Goal: Navigation & Orientation: Find specific page/section

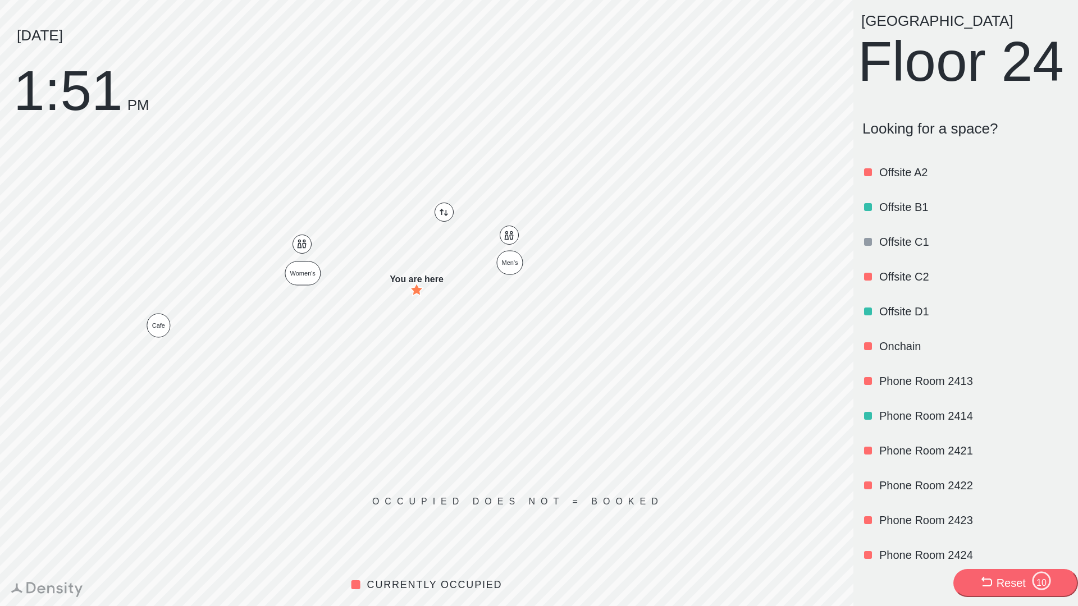
scroll to position [565, 0]
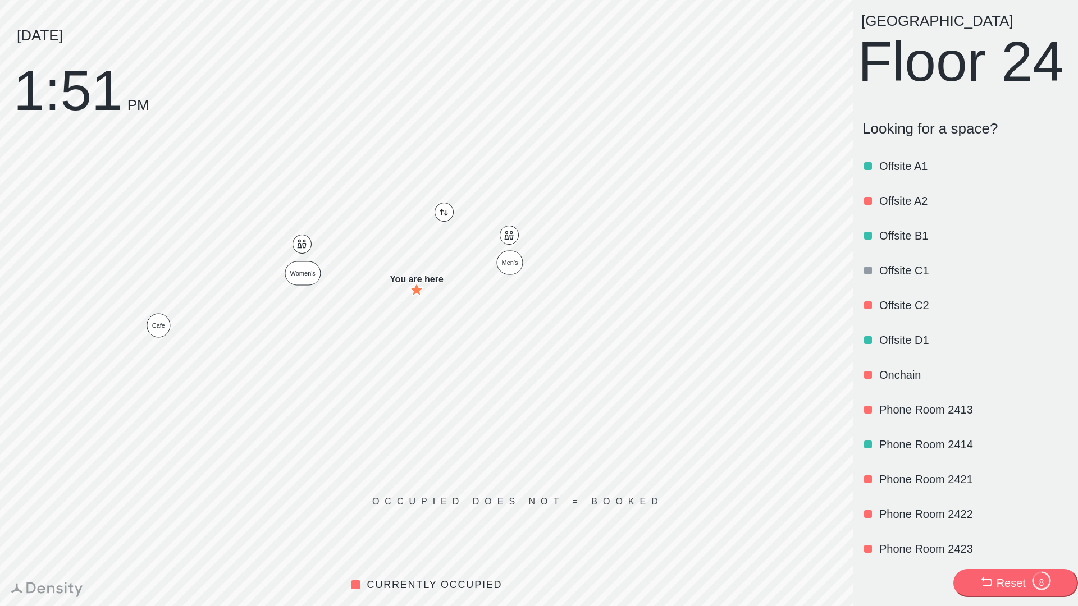
click at [871, 344] on div at bounding box center [868, 340] width 8 height 8
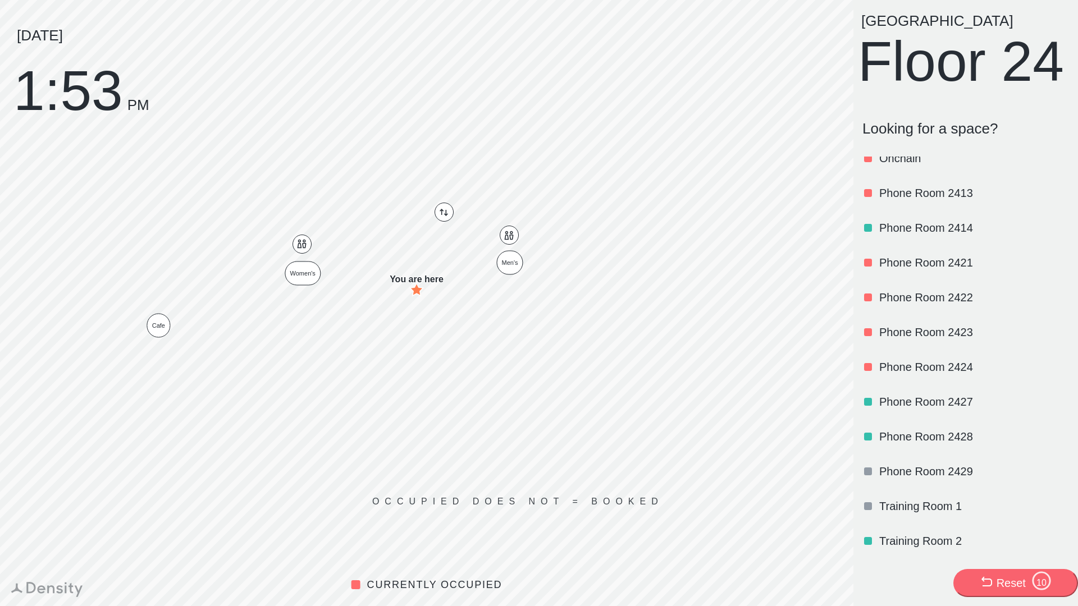
scroll to position [830, 0]
click at [893, 503] on p "Training Room 1" at bounding box center [972, 506] width 187 height 16
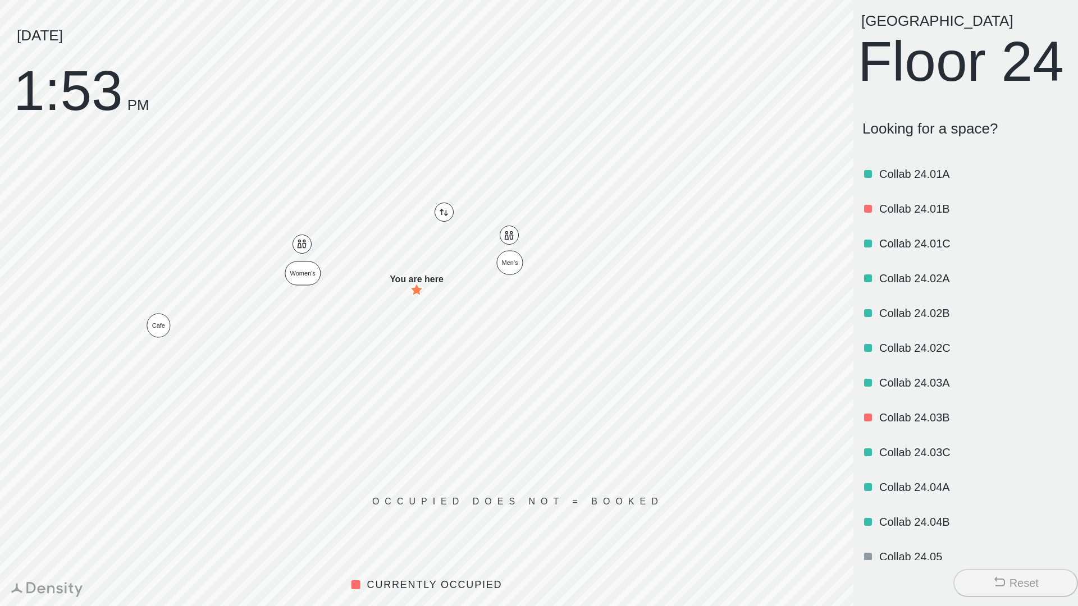
click at [999, 138] on p "Looking for a space?" at bounding box center [965, 128] width 207 height 17
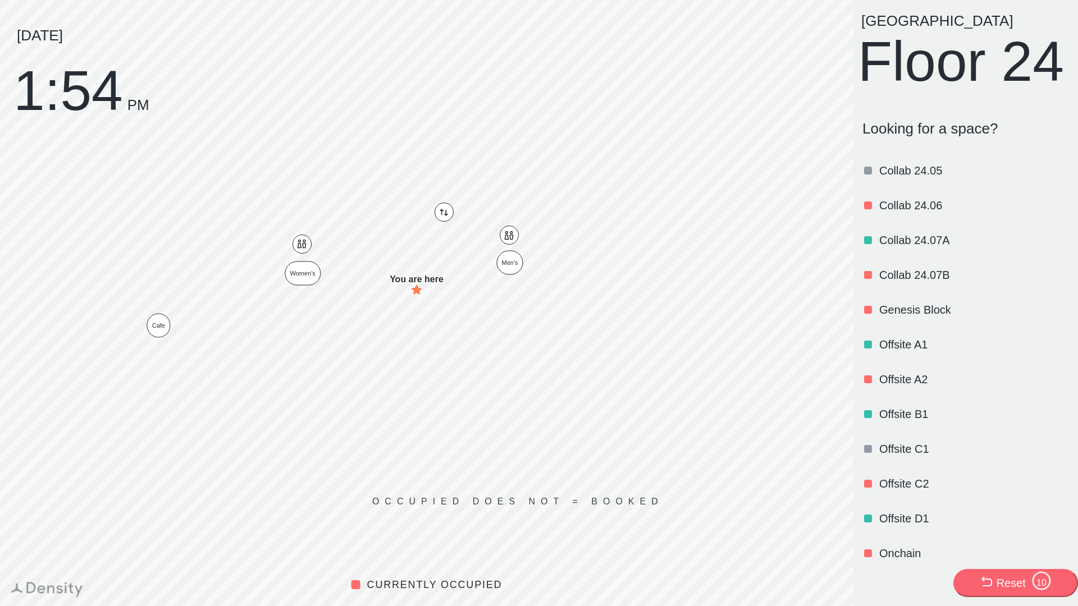
scroll to position [412, 0]
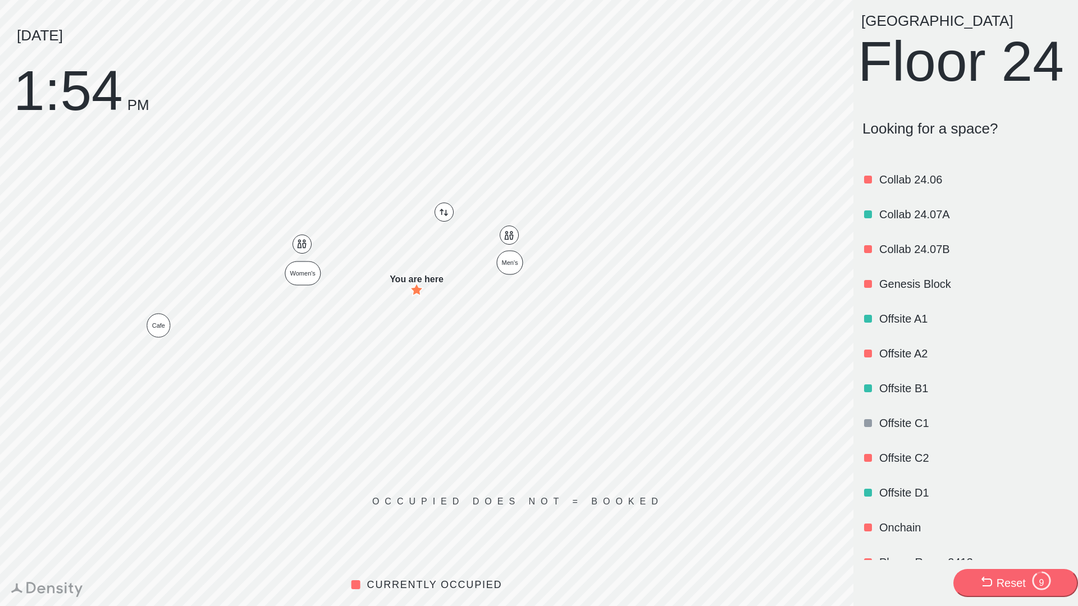
click at [908, 396] on p "Offsite B1" at bounding box center [972, 389] width 187 height 16
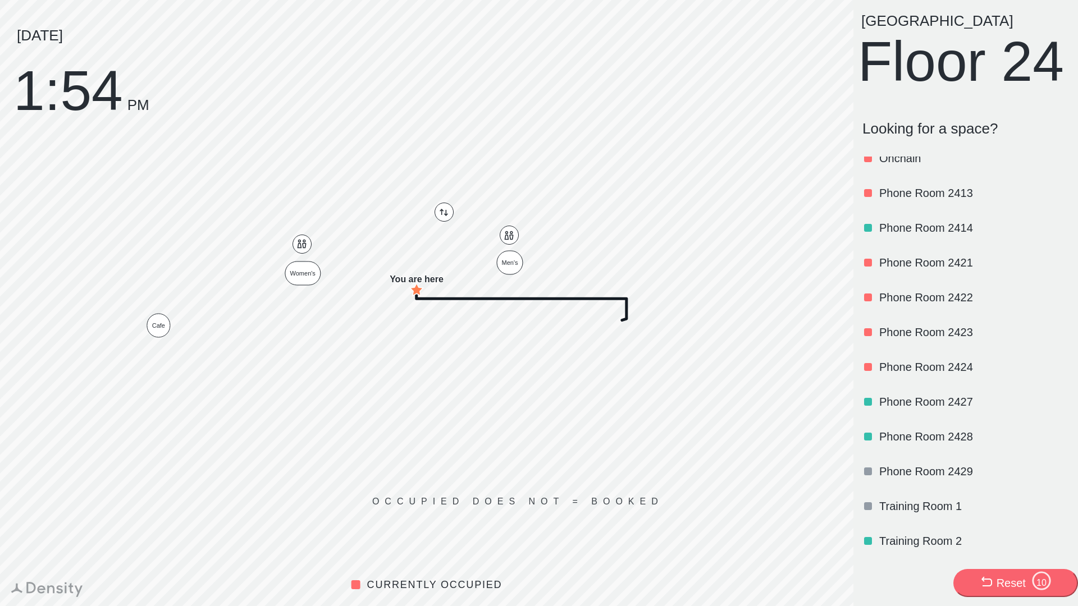
scroll to position [830, 0]
click at [931, 506] on p "Training Room 1" at bounding box center [972, 506] width 187 height 16
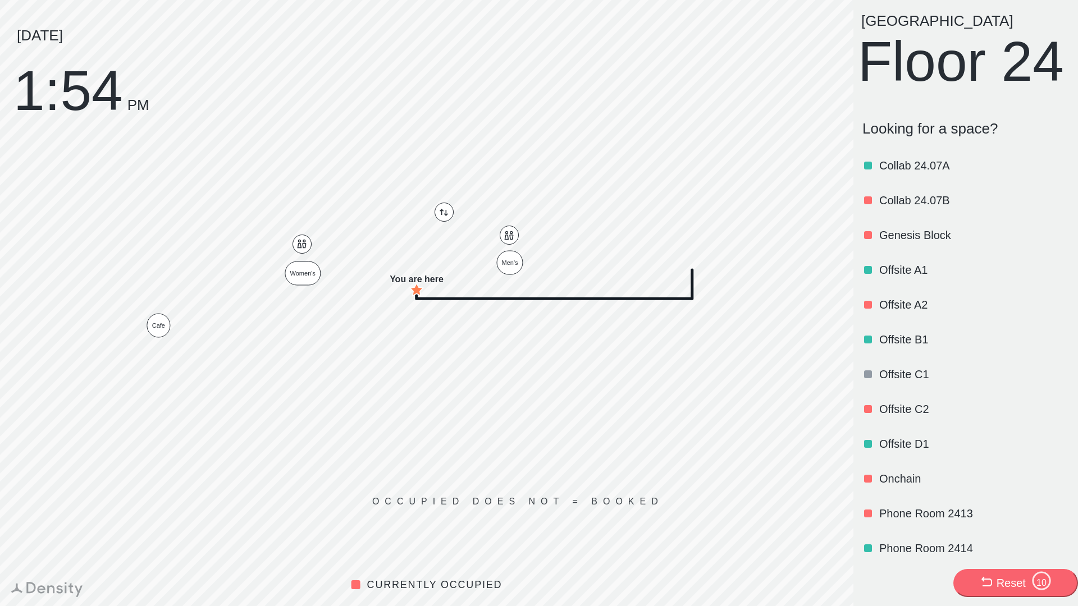
scroll to position [461, 0]
click at [908, 347] on p "Offsite B1" at bounding box center [972, 339] width 187 height 16
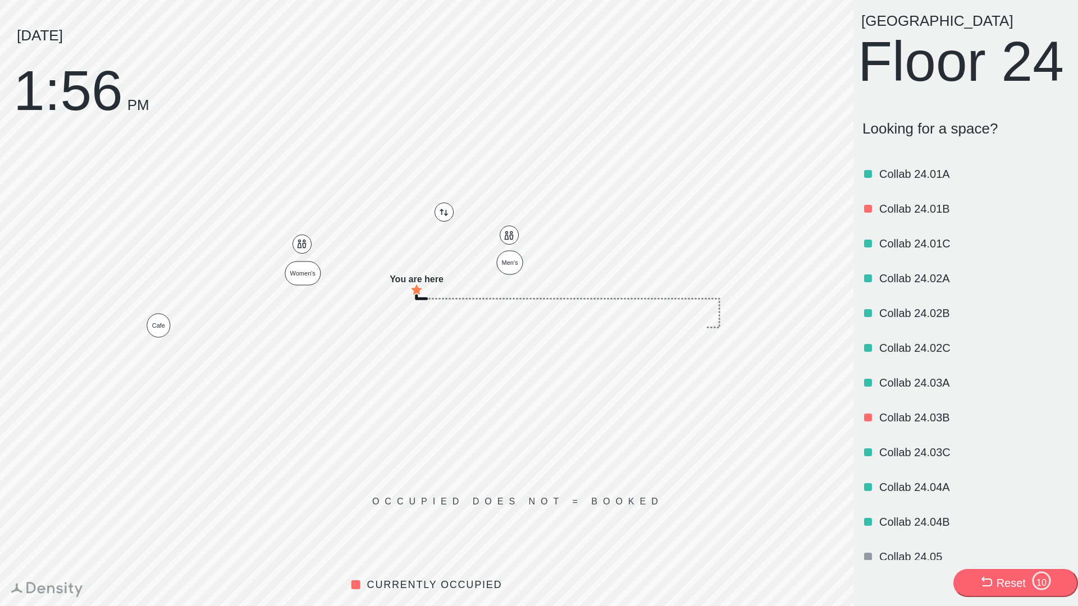
scroll to position [341, 0]
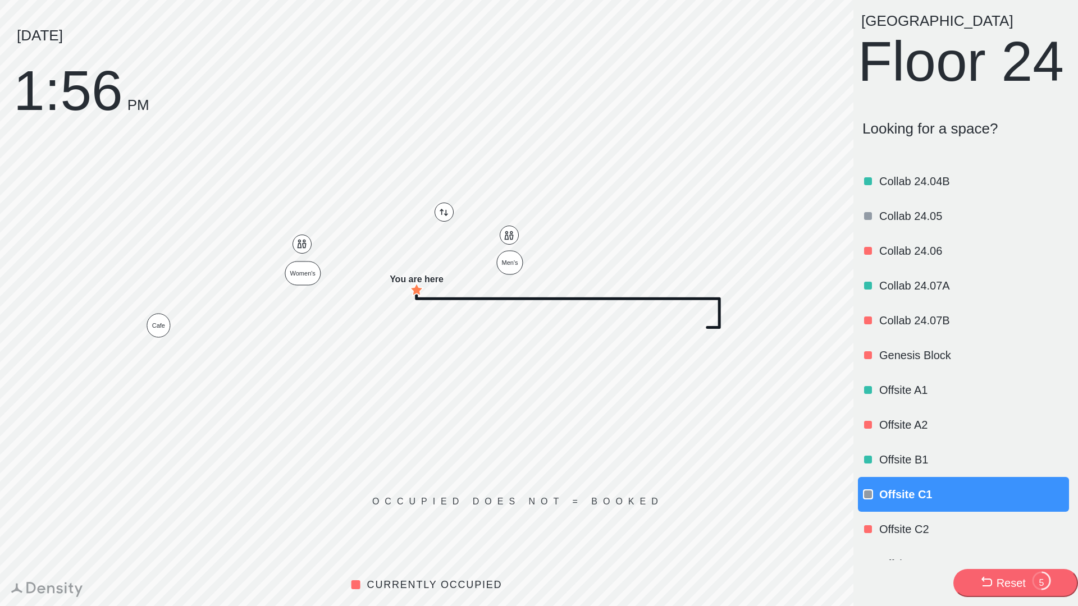
click at [984, 584] on icon at bounding box center [985, 581] width 13 height 13
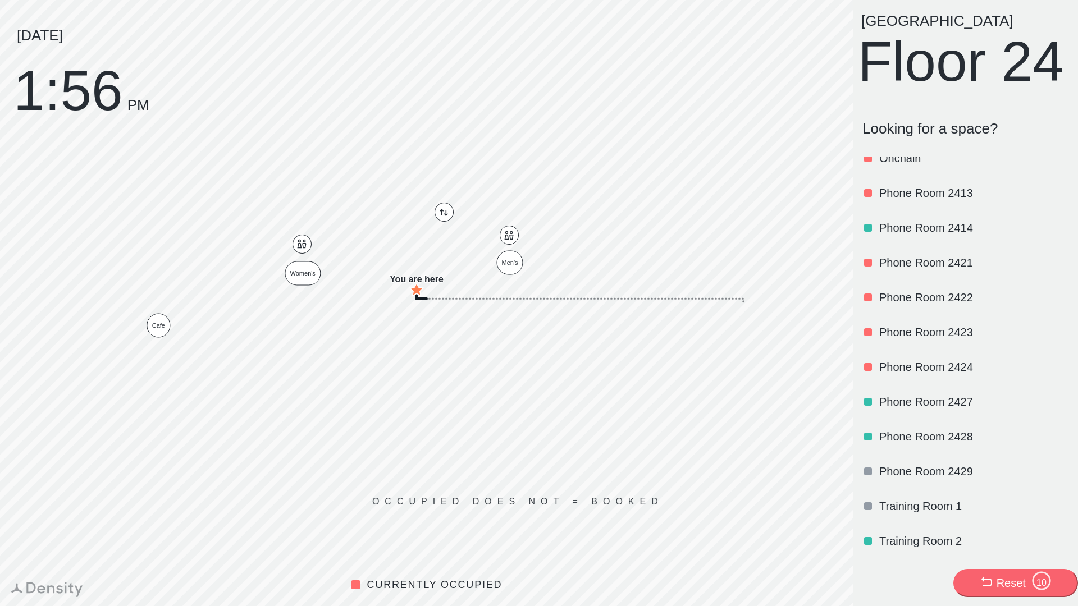
scroll to position [731, 0]
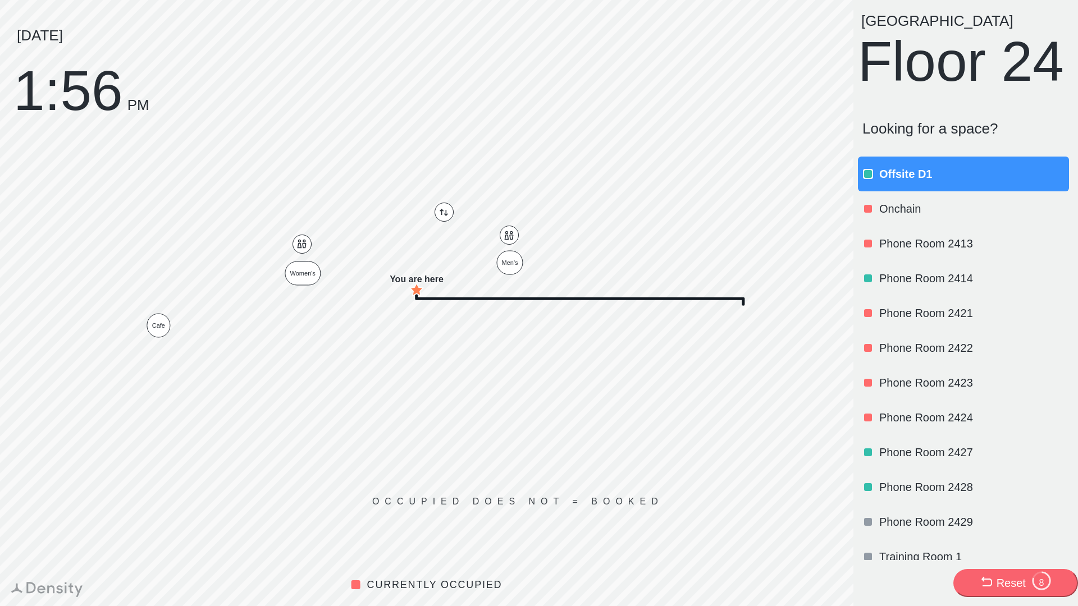
click at [975, 584] on button "Reset 8" at bounding box center [1015, 583] width 125 height 28
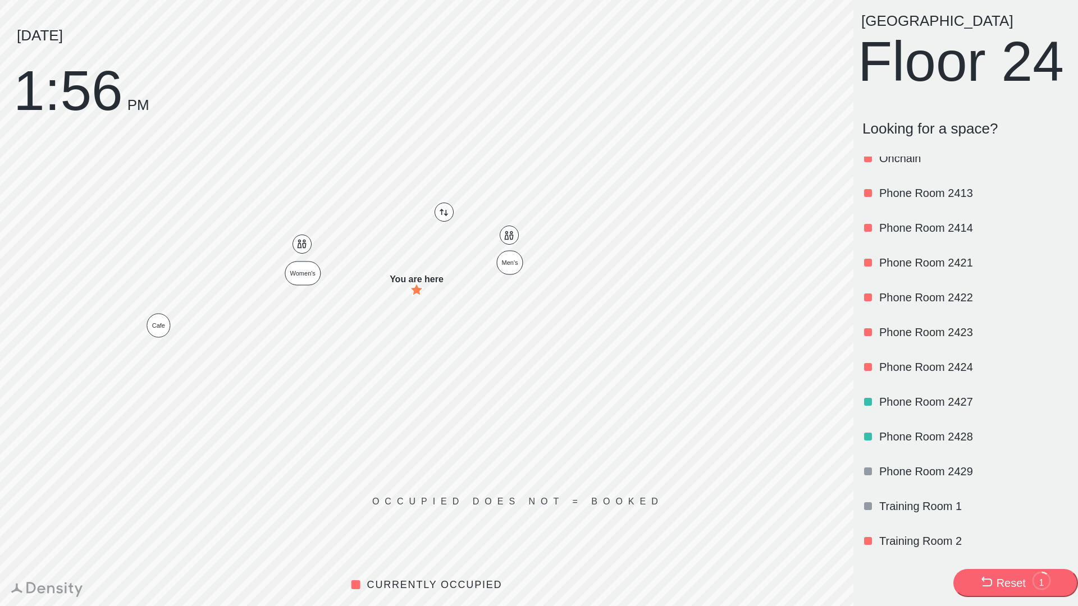
scroll to position [0, 0]
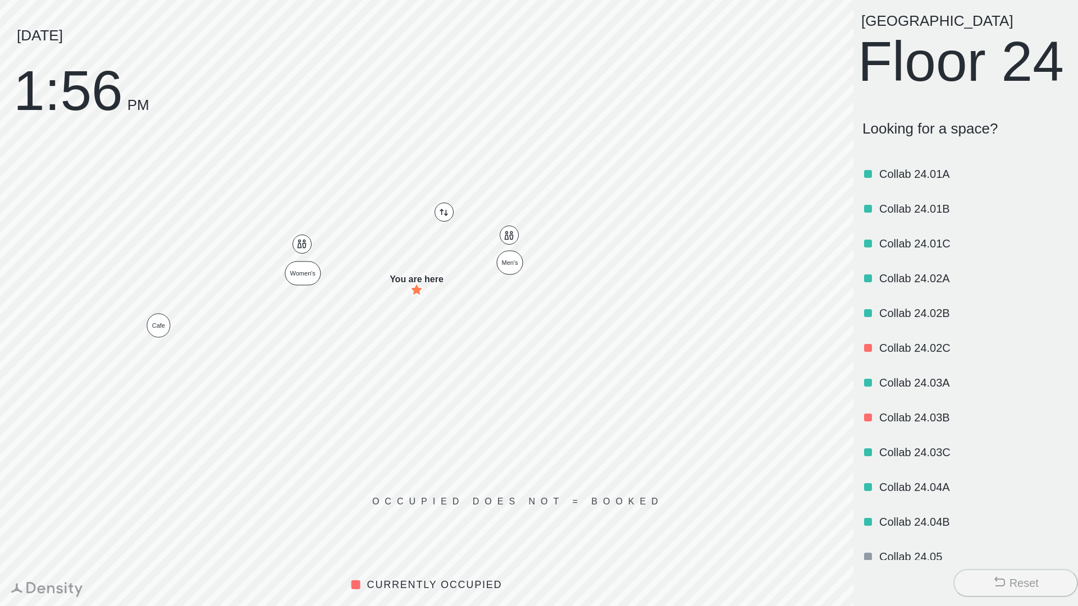
click at [940, 332] on div "Collab 24.02B" at bounding box center [972, 313] width 187 height 38
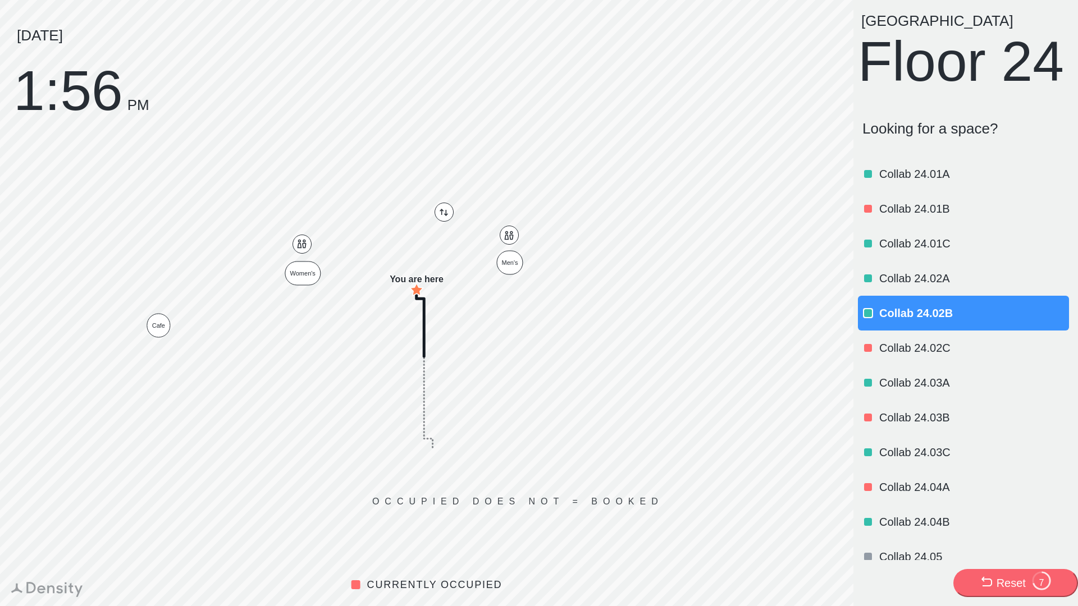
click at [993, 584] on div "Reset 7" at bounding box center [1015, 583] width 72 height 25
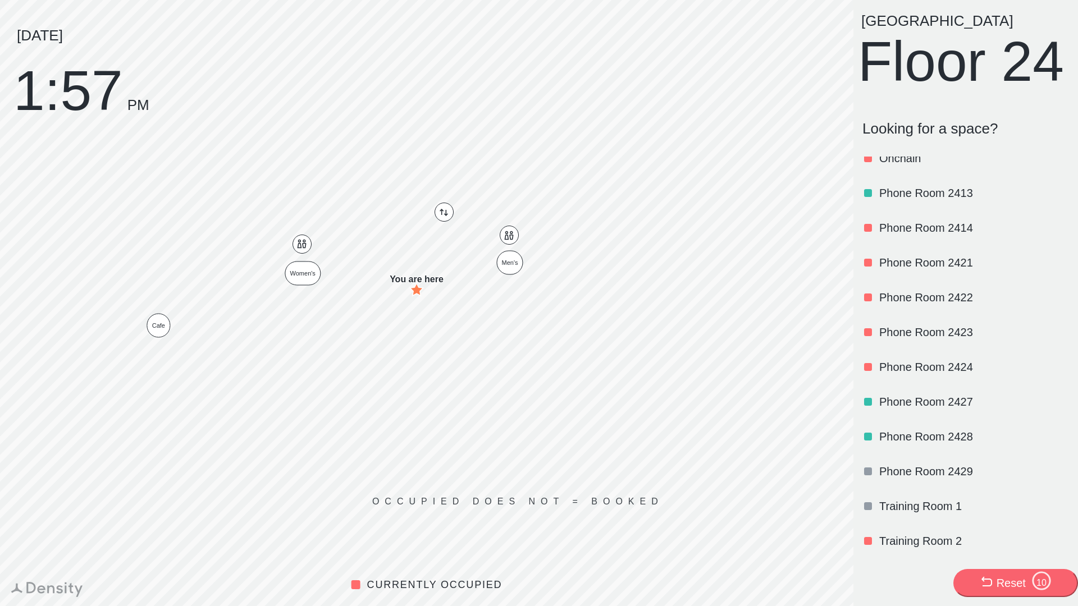
scroll to position [830, 0]
click at [887, 538] on p "Training Room 2" at bounding box center [972, 541] width 187 height 16
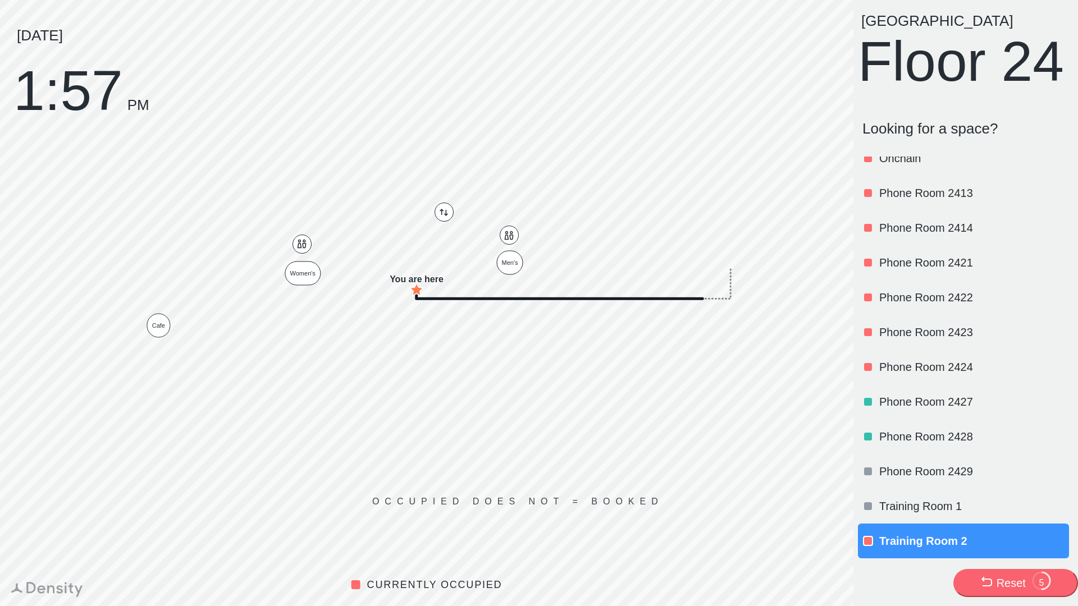
click at [1000, 578] on div "Reset" at bounding box center [1010, 583] width 29 height 16
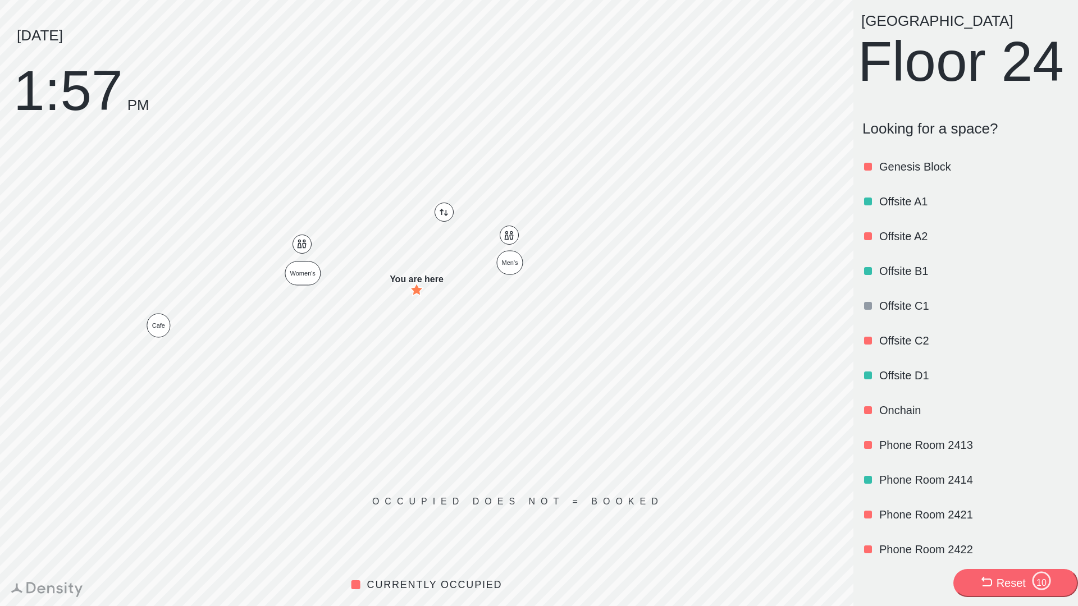
scroll to position [530, 0]
click at [896, 383] on p "Offsite D1" at bounding box center [972, 375] width 187 height 16
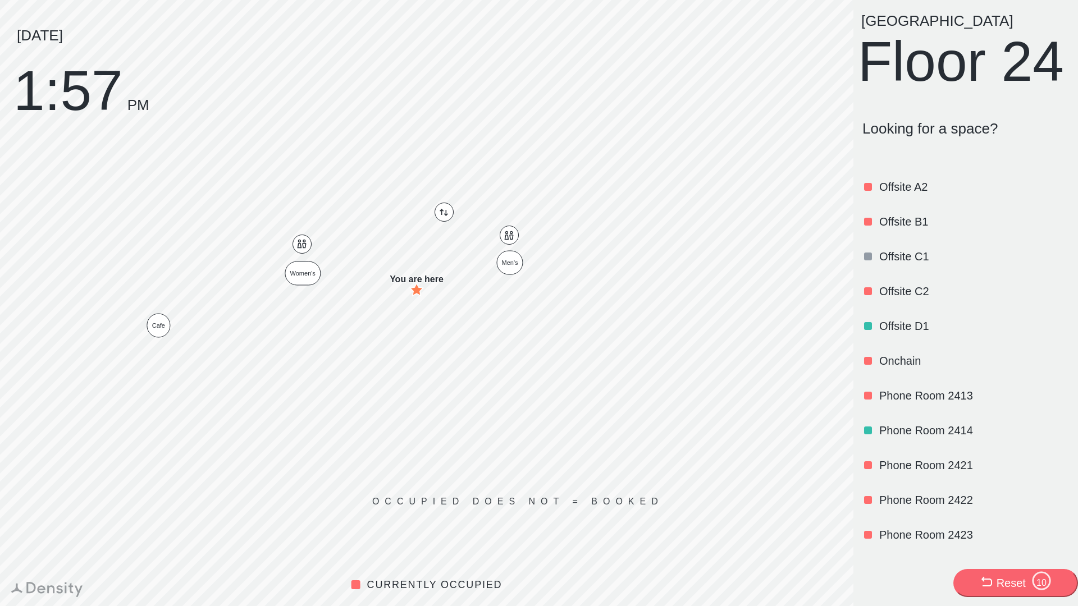
scroll to position [581, 0]
click at [912, 332] on p "Offsite D1" at bounding box center [972, 324] width 187 height 16
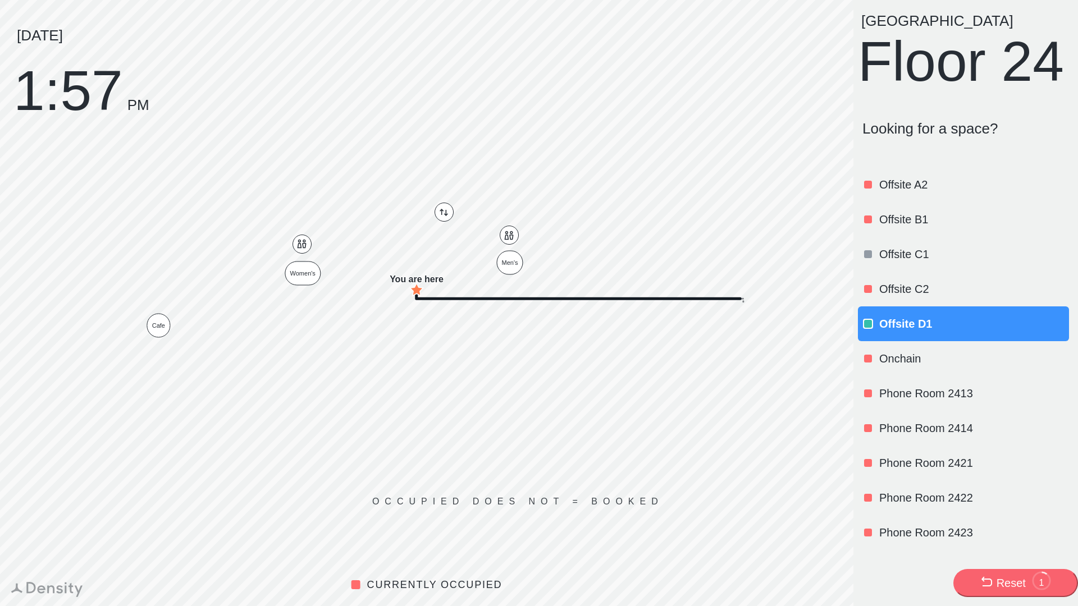
click at [898, 227] on p "Offsite B1" at bounding box center [972, 220] width 187 height 16
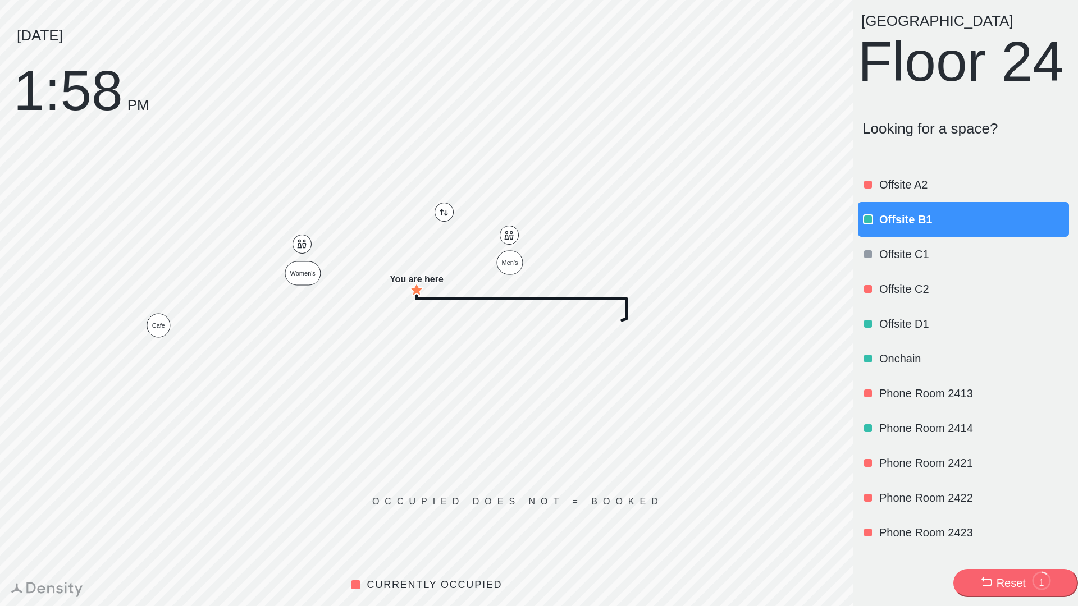
click at [1004, 576] on div "Reset" at bounding box center [1010, 583] width 29 height 16
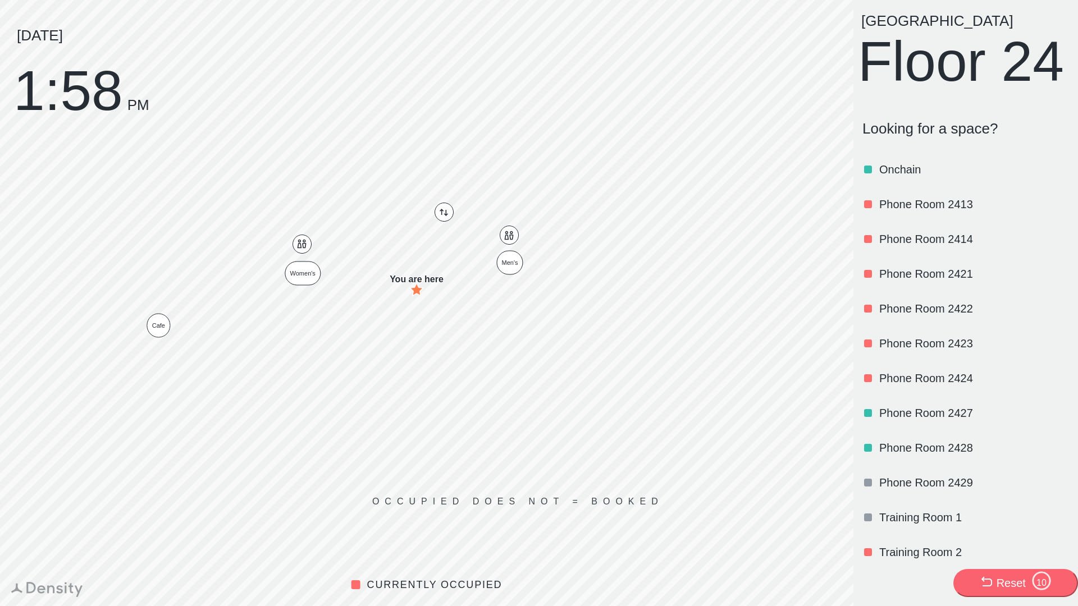
scroll to position [830, 0]
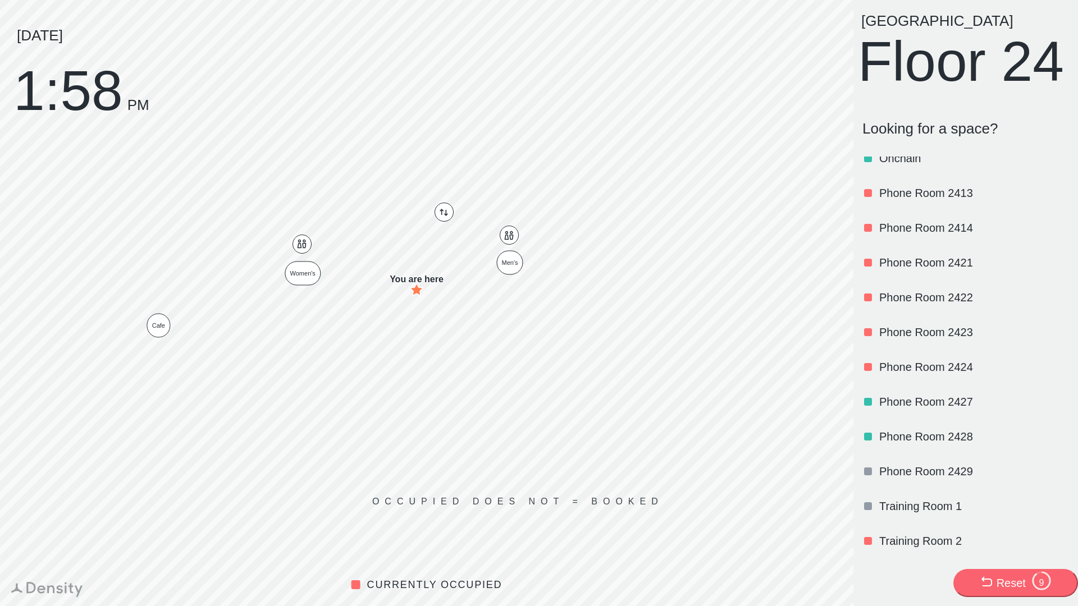
click at [903, 544] on p "Training Room 2" at bounding box center [972, 541] width 187 height 16
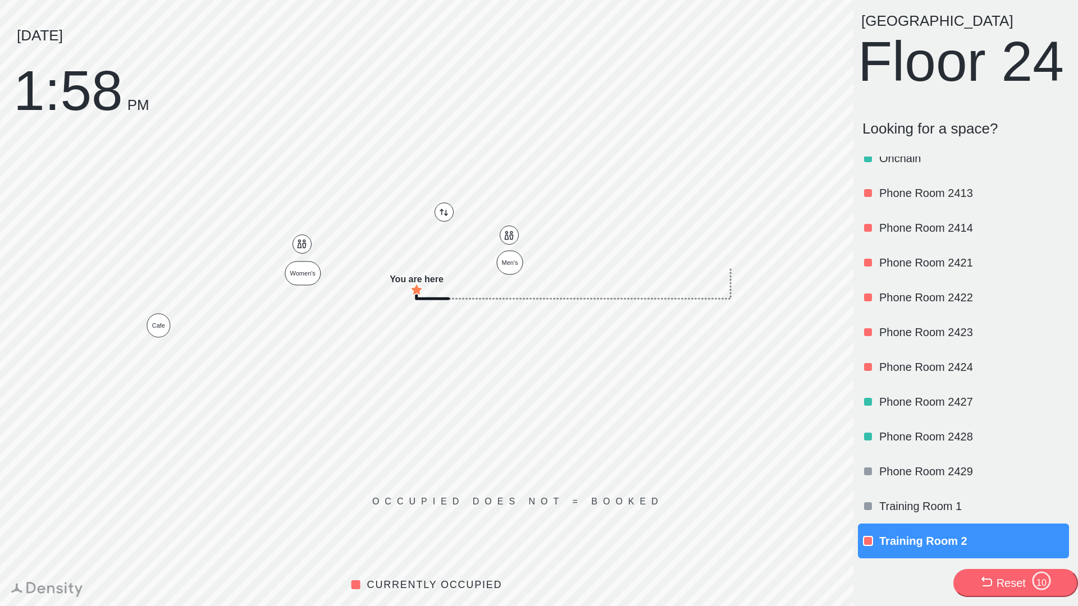
click at [899, 534] on p "Training Room 2" at bounding box center [972, 541] width 187 height 16
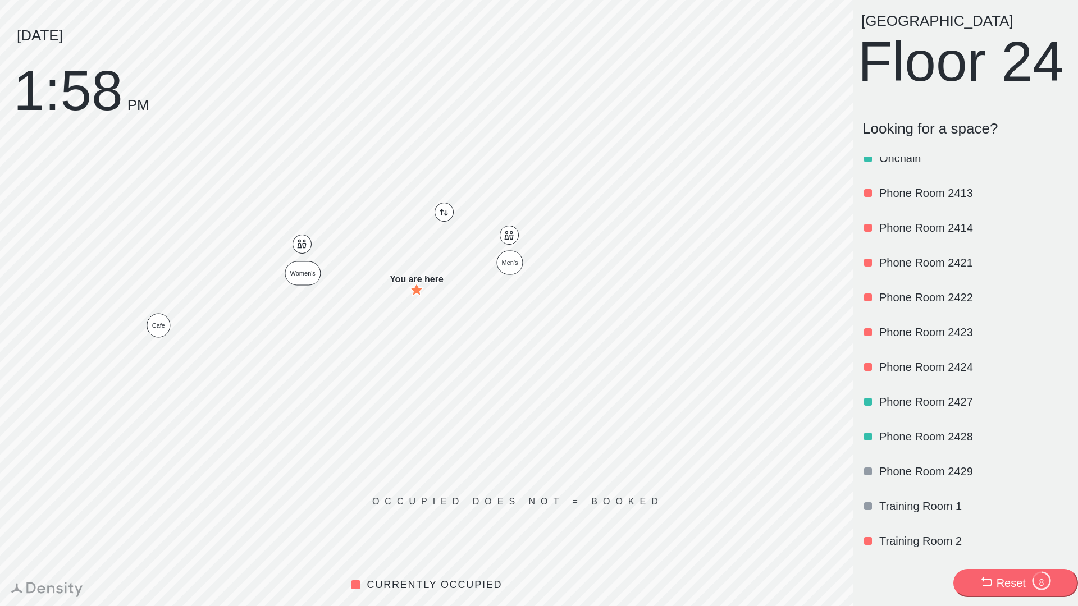
click at [904, 537] on p "Training Room 2" at bounding box center [972, 541] width 187 height 16
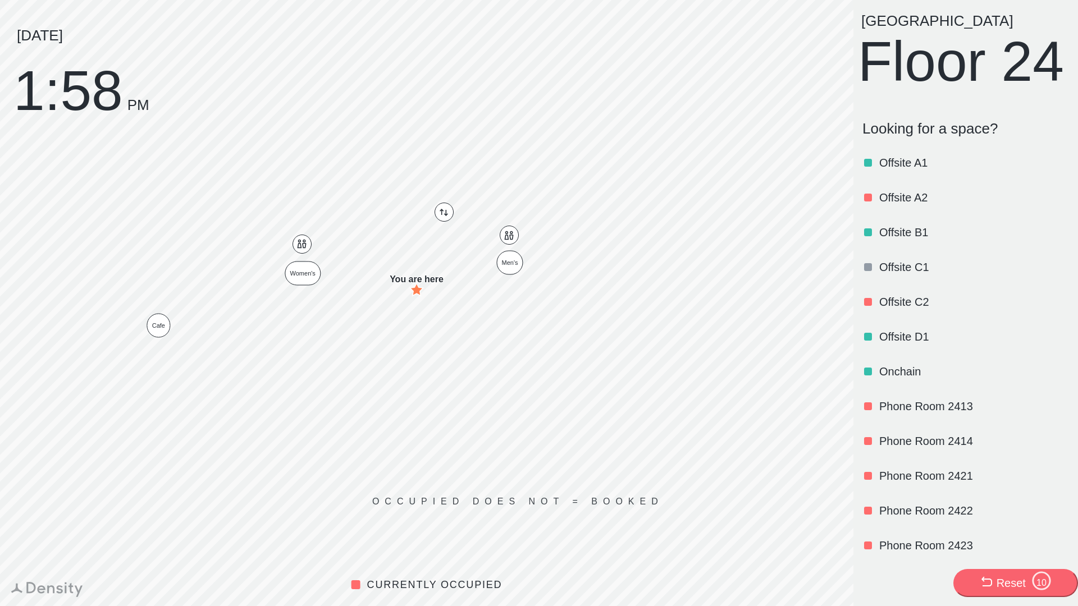
scroll to position [570, 0]
click at [909, 343] on p "Offsite D1" at bounding box center [972, 335] width 187 height 16
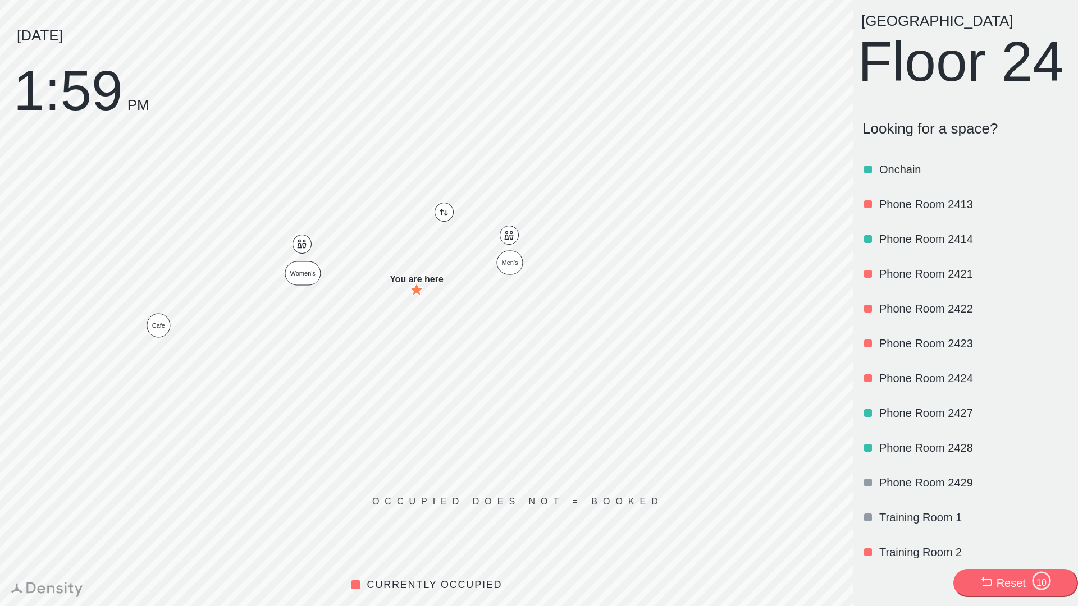
scroll to position [830, 0]
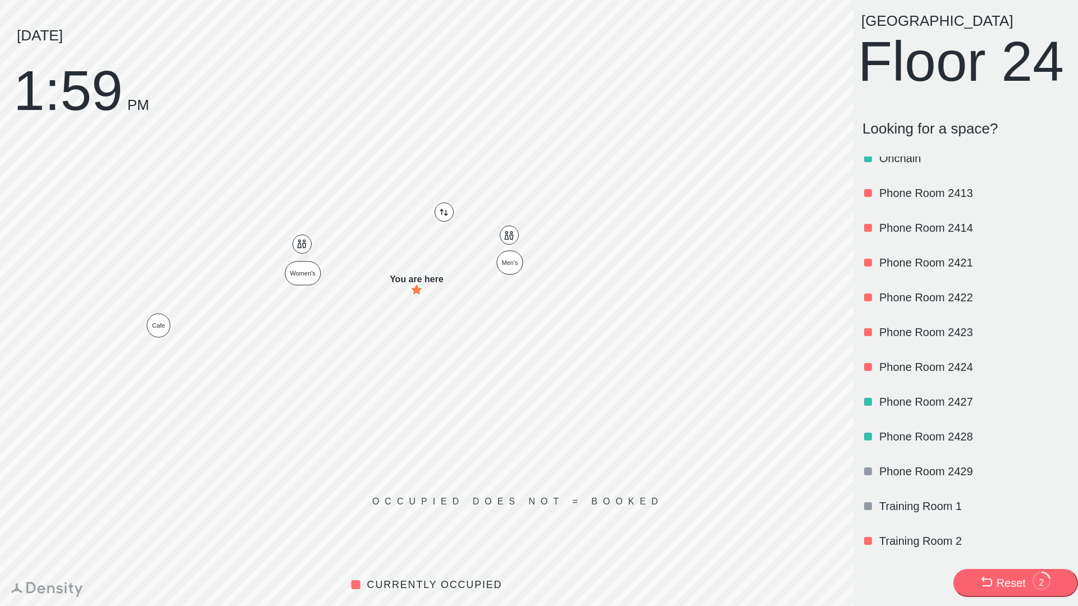
click at [882, 541] on p "Training Room 2" at bounding box center [972, 541] width 187 height 16
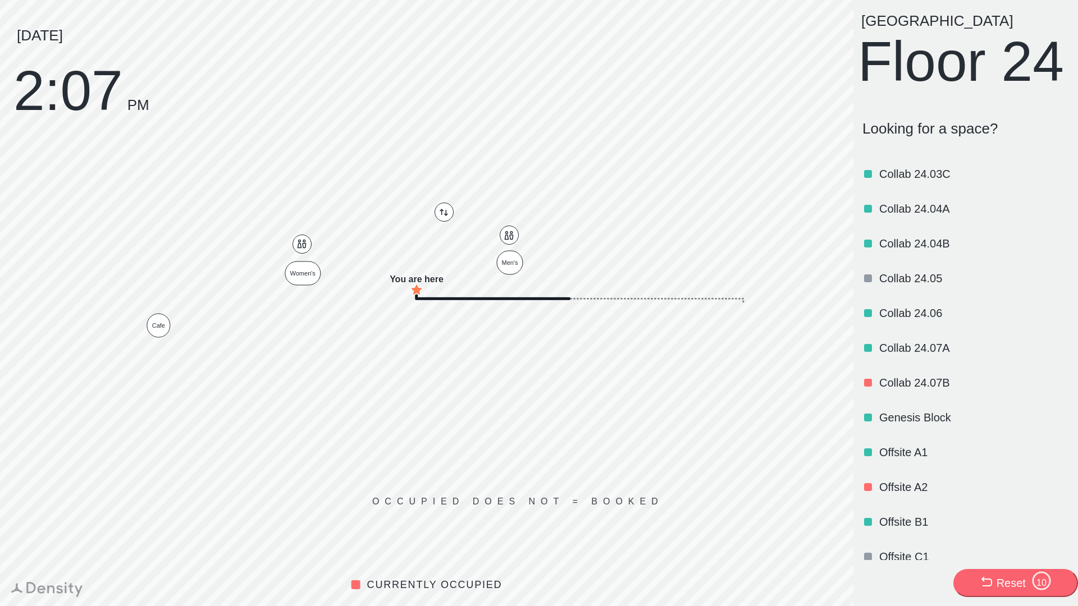
scroll to position [279, 0]
click at [942, 181] on p "Collab 24.03C" at bounding box center [972, 174] width 187 height 16
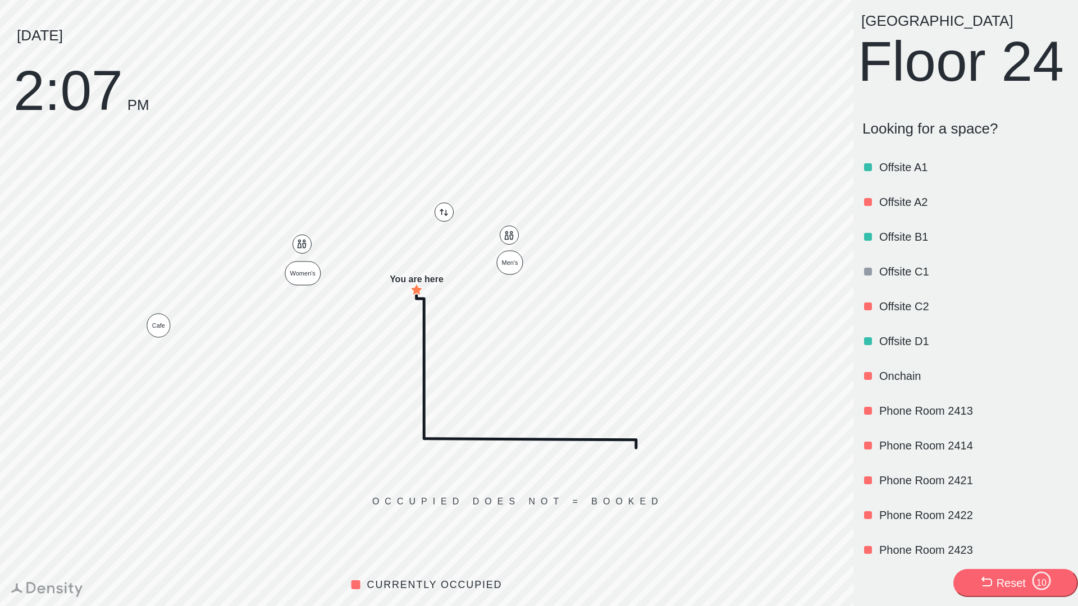
scroll to position [555, 0]
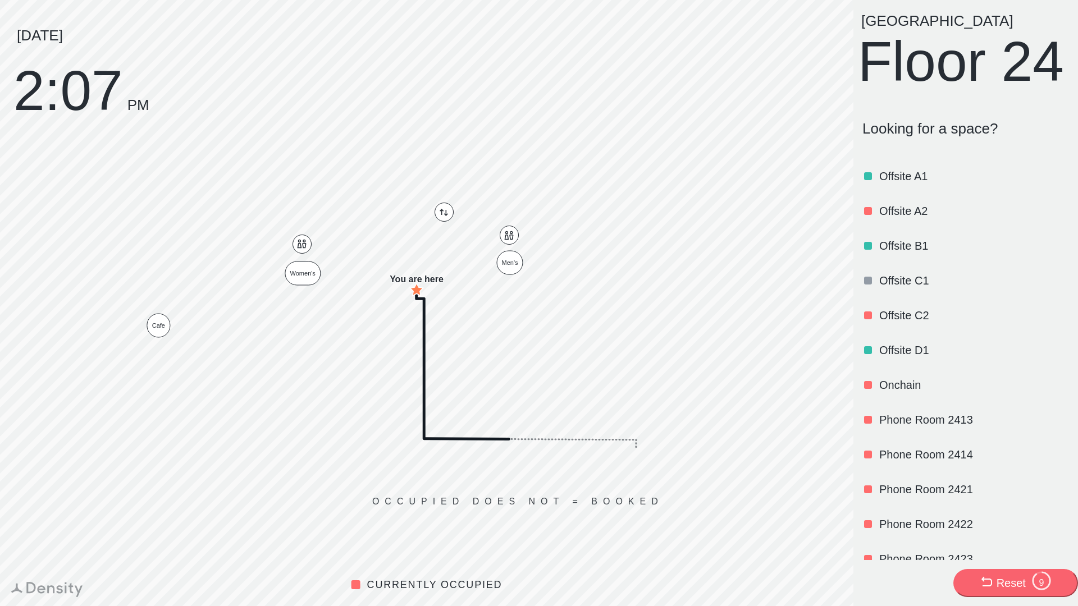
click at [934, 474] on div "Phone Room 2414" at bounding box center [972, 455] width 187 height 38
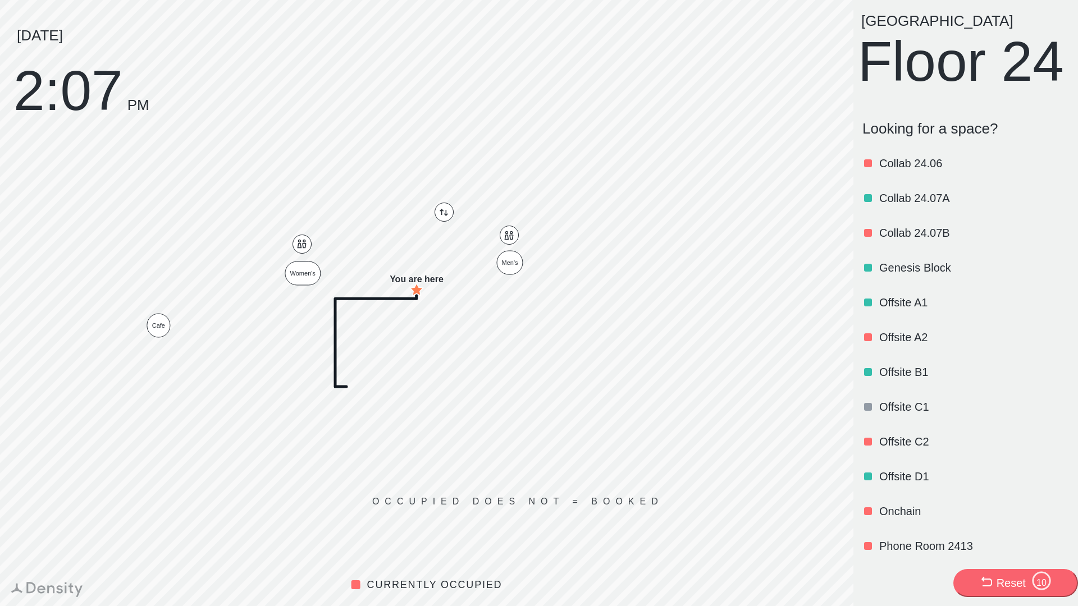
scroll to position [428, 0]
click at [1019, 574] on div "Reset 10" at bounding box center [1015, 583] width 72 height 25
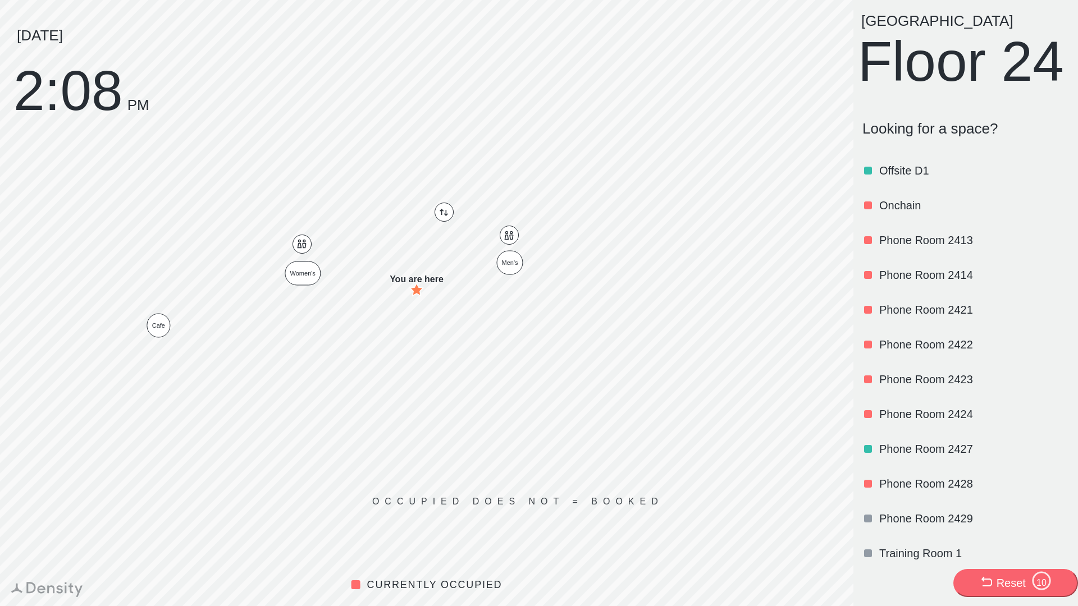
scroll to position [735, 0]
click at [916, 178] on p "Offsite D1" at bounding box center [972, 170] width 187 height 16
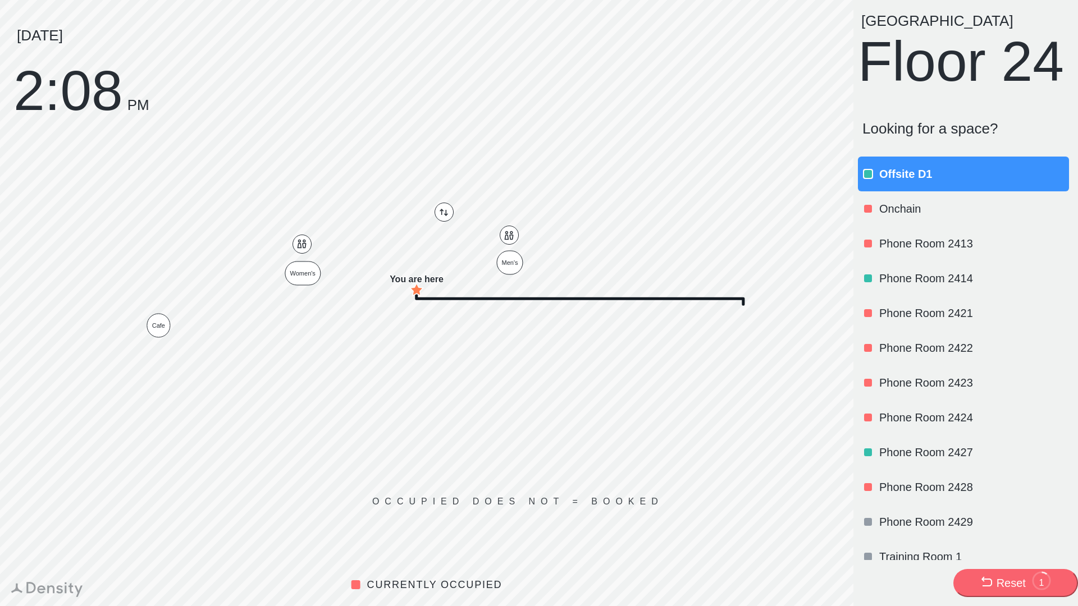
scroll to position [0, 0]
